Goal: Information Seeking & Learning: Understand process/instructions

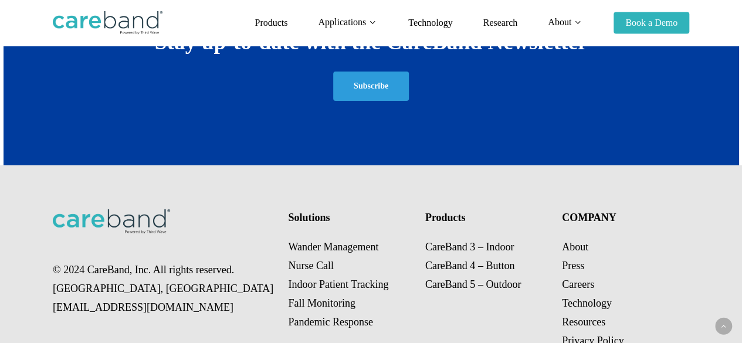
scroll to position [1951, 0]
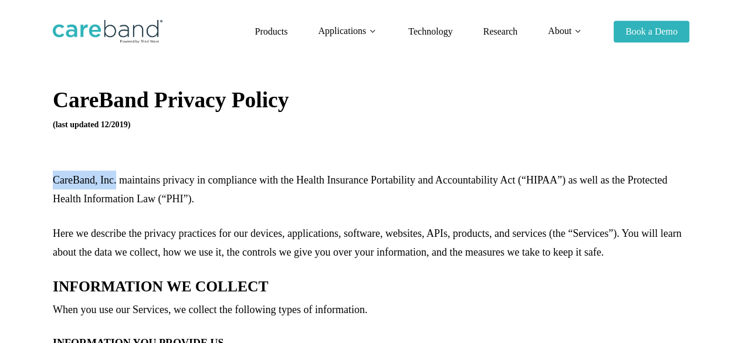
drag, startPoint x: 54, startPoint y: 179, endPoint x: 116, endPoint y: 180, distance: 62.2
click at [116, 180] on p "CareBand, Inc. maintains privacy in compliance with the Health Insurance Portab…" at bounding box center [371, 197] width 636 height 53
copy p "CareBand, Inc."
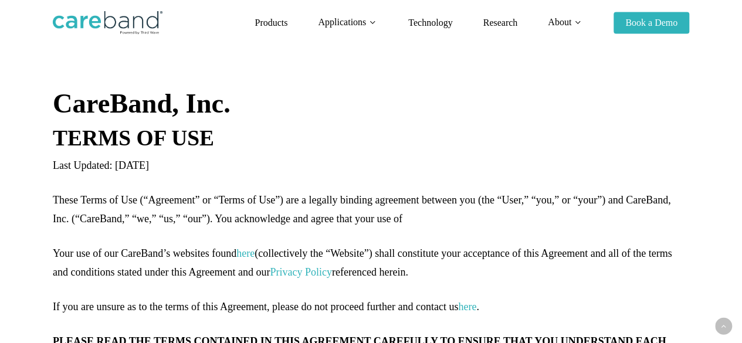
scroll to position [567, 0]
